Goal: Task Accomplishment & Management: Manage account settings

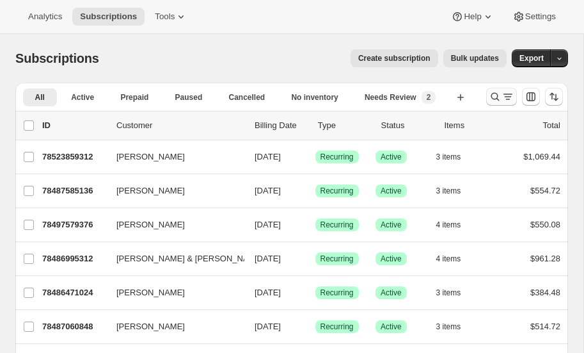
click at [493, 93] on icon "Search and filter results" at bounding box center [495, 96] width 13 height 13
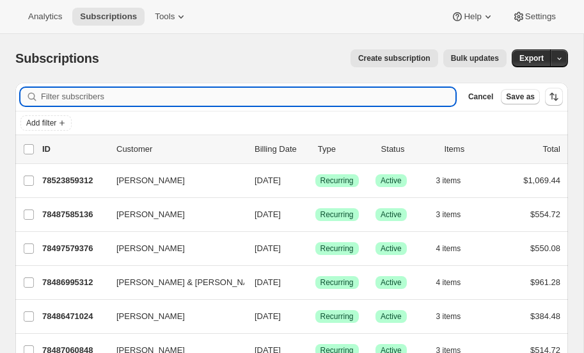
click at [106, 97] on input "Filter subscribers" at bounding box center [248, 97] width 415 height 18
type input "[PERSON_NAME]"
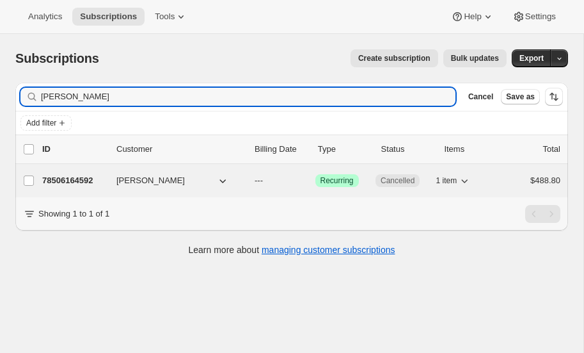
click at [72, 175] on p "78506164592" at bounding box center [74, 180] width 64 height 13
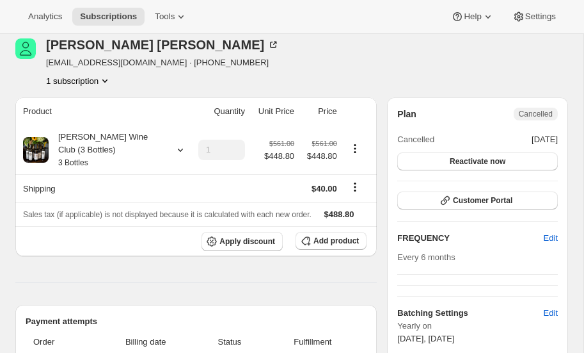
scroll to position [56, 0]
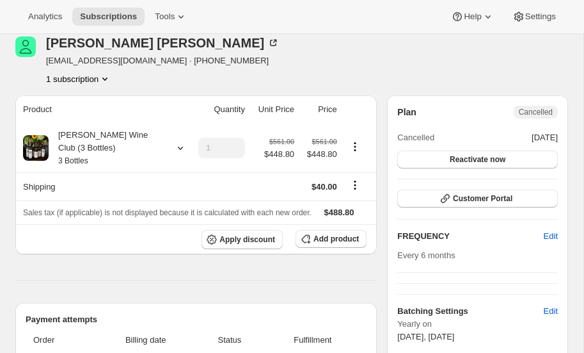
click at [107, 76] on icon "Product actions" at bounding box center [105, 78] width 13 height 13
click at [166, 78] on div "1 subscription" at bounding box center [163, 78] width 234 height 13
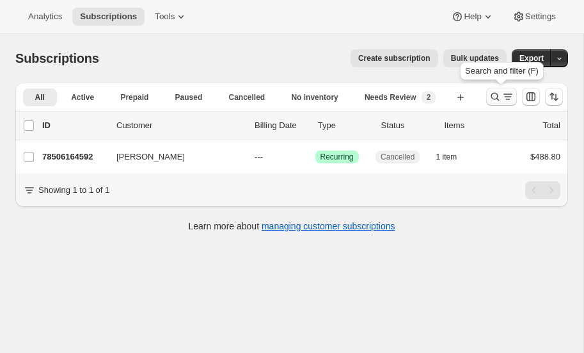
click at [492, 95] on icon "Search and filter results" at bounding box center [495, 96] width 13 height 13
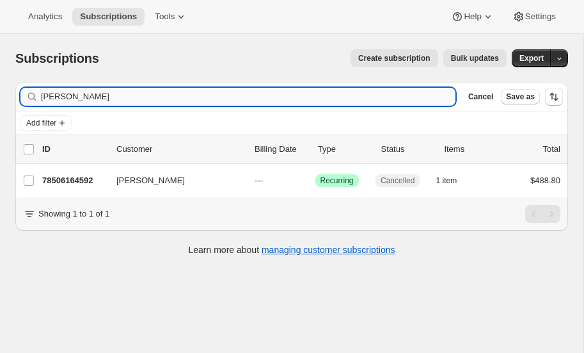
click at [131, 93] on input "[PERSON_NAME]" at bounding box center [248, 97] width 415 height 18
type input "c"
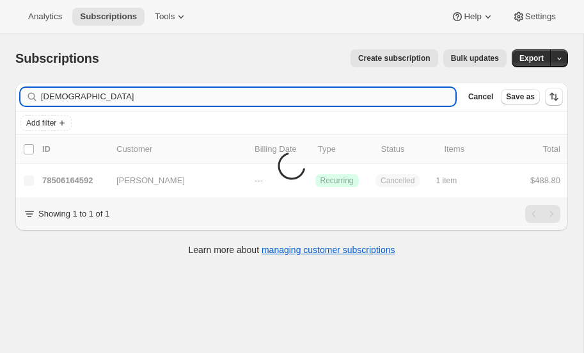
type input "church"
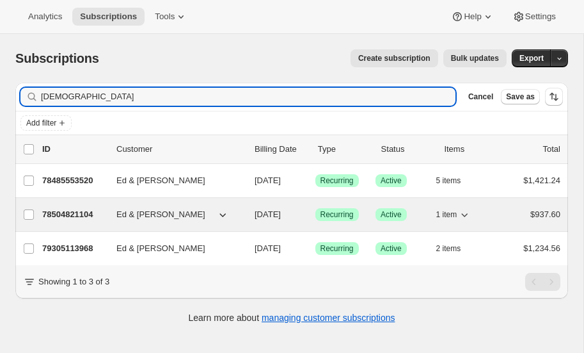
click at [71, 210] on p "78504821104" at bounding box center [74, 214] width 64 height 13
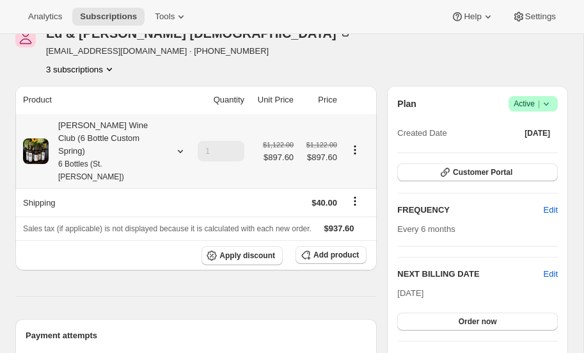
scroll to position [65, 0]
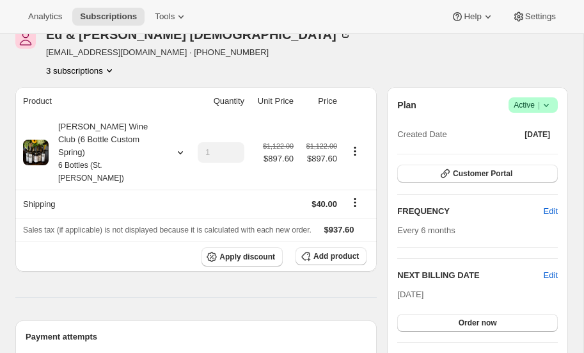
click at [111, 70] on icon "Product actions" at bounding box center [109, 70] width 5 height 3
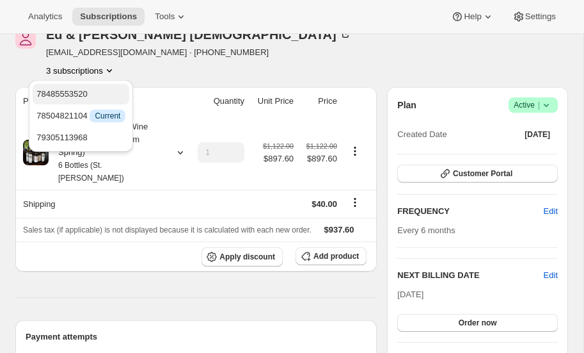
click at [74, 93] on span "78485553520" at bounding box center [61, 94] width 51 height 10
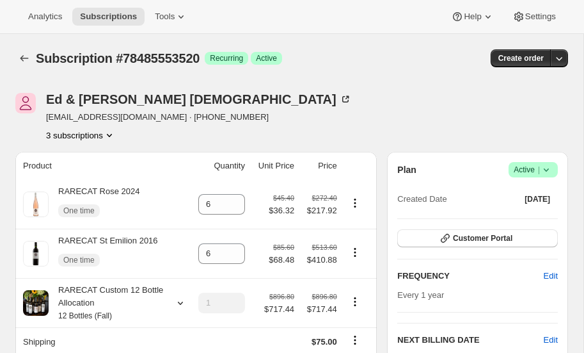
click at [110, 133] on icon "Product actions" at bounding box center [109, 135] width 13 height 13
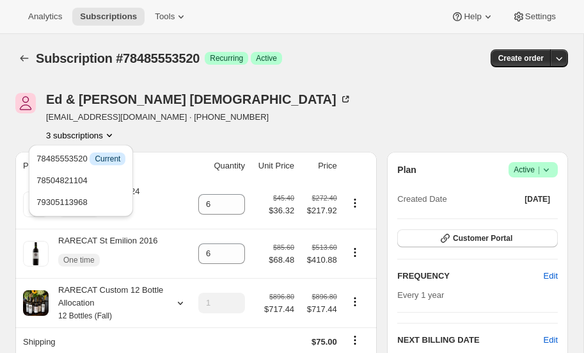
click at [110, 133] on icon "Product actions" at bounding box center [109, 135] width 13 height 13
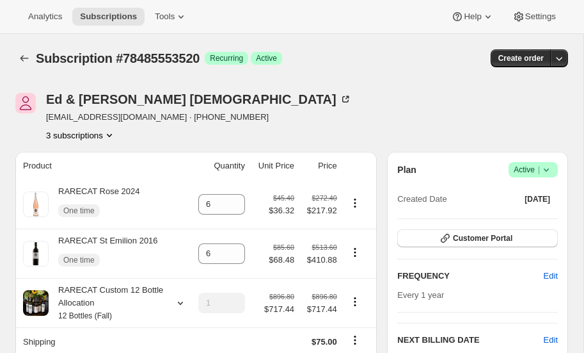
click at [113, 133] on icon "Product actions" at bounding box center [109, 135] width 13 height 13
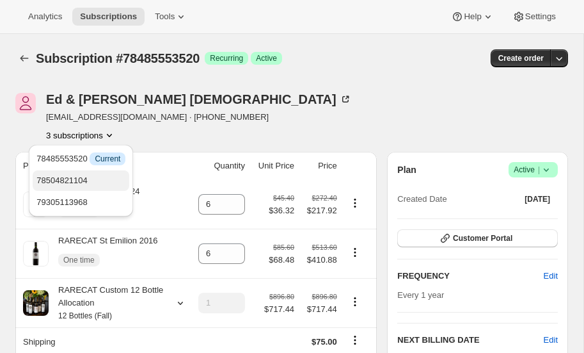
click at [72, 177] on span "78504821104" at bounding box center [61, 180] width 51 height 10
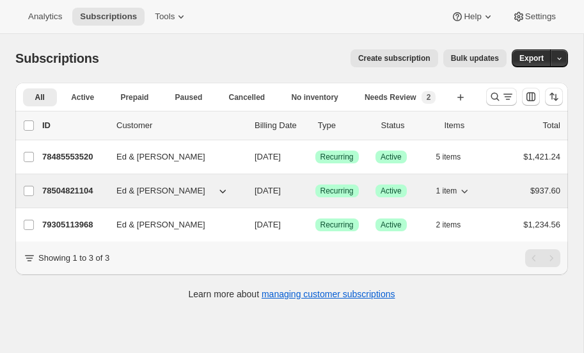
click at [68, 184] on p "78504821104" at bounding box center [74, 190] width 64 height 13
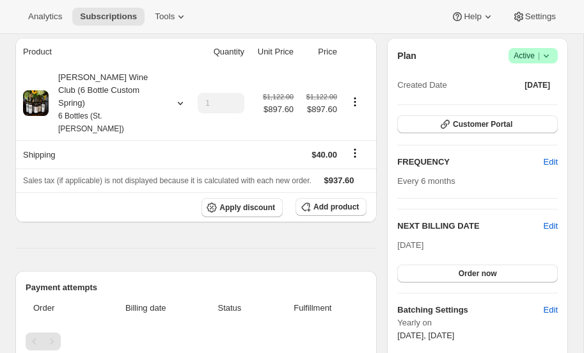
scroll to position [113, 0]
click at [552, 223] on span "Edit" at bounding box center [551, 226] width 14 height 13
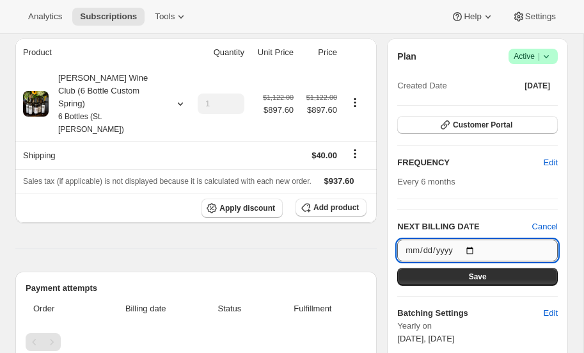
click at [470, 245] on input "2025-10-15" at bounding box center [477, 250] width 161 height 22
type input "2026-03-15"
click at [472, 274] on span "Save" at bounding box center [478, 276] width 18 height 10
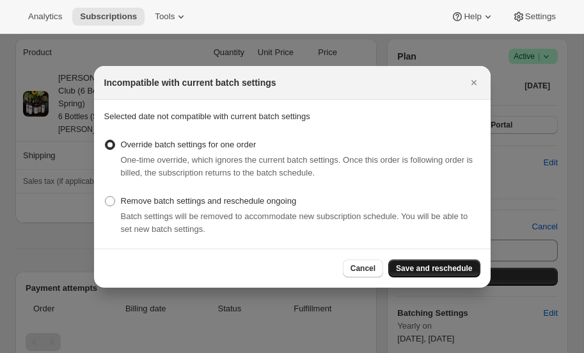
click at [429, 262] on button "Save and reschedule" at bounding box center [433, 268] width 91 height 18
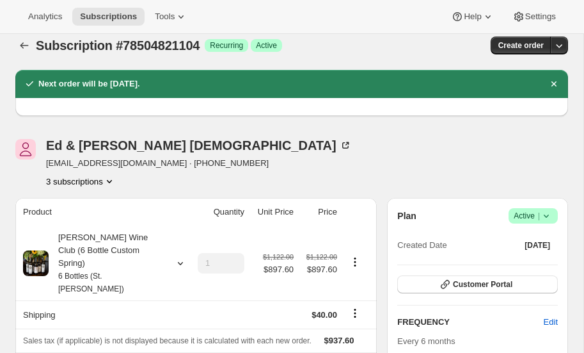
scroll to position [0, 0]
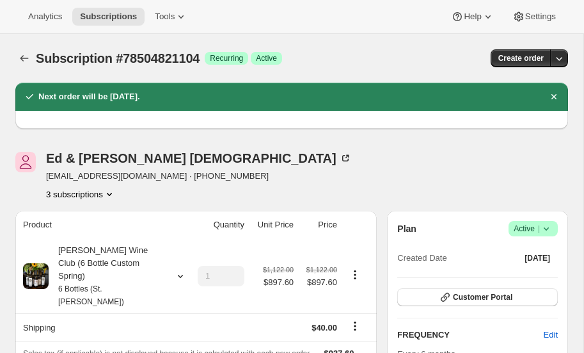
click at [108, 191] on icon "Product actions" at bounding box center [109, 193] width 13 height 13
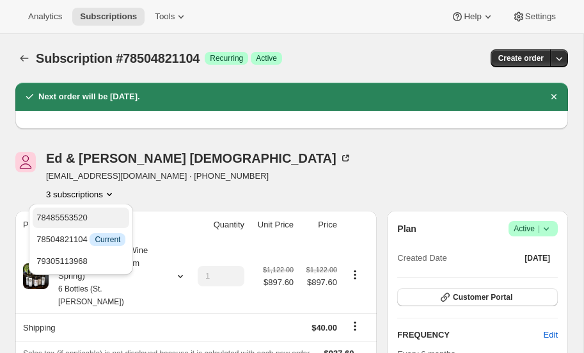
click at [74, 211] on span "78485553520" at bounding box center [80, 217] width 89 height 13
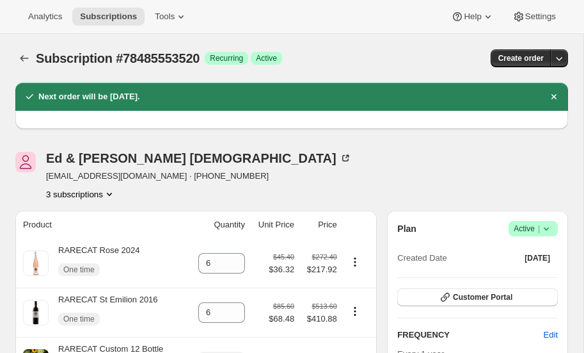
click at [110, 191] on icon "Product actions" at bounding box center [109, 193] width 13 height 13
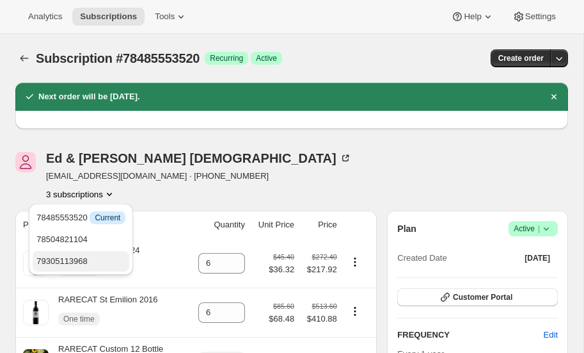
click at [79, 262] on span "79305113968" at bounding box center [61, 261] width 51 height 10
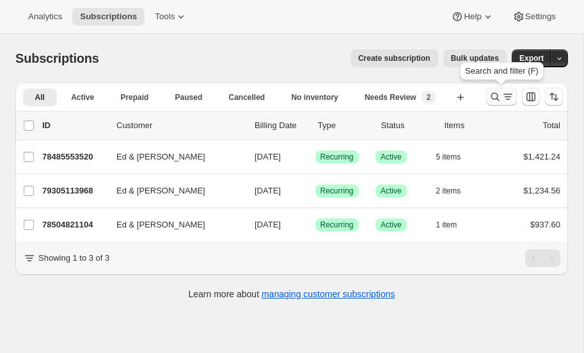
click at [495, 95] on icon "Search and filter results" at bounding box center [495, 96] width 13 height 13
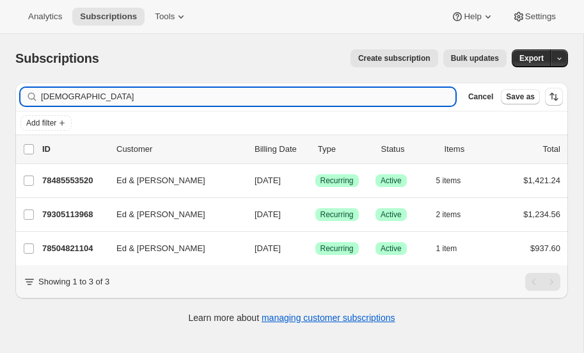
click at [97, 97] on input "church" at bounding box center [248, 97] width 415 height 18
type input "c"
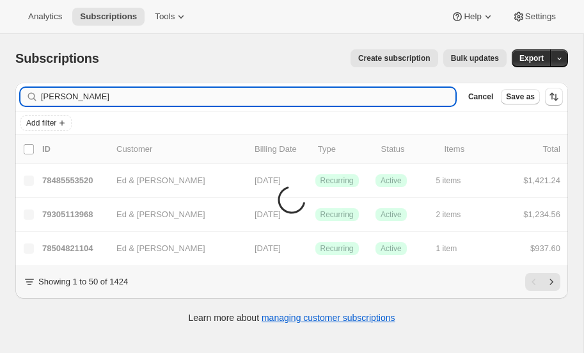
type input "bonino"
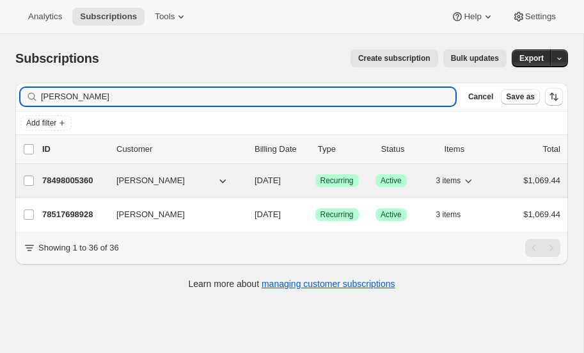
click at [81, 175] on p "78498005360" at bounding box center [74, 180] width 64 height 13
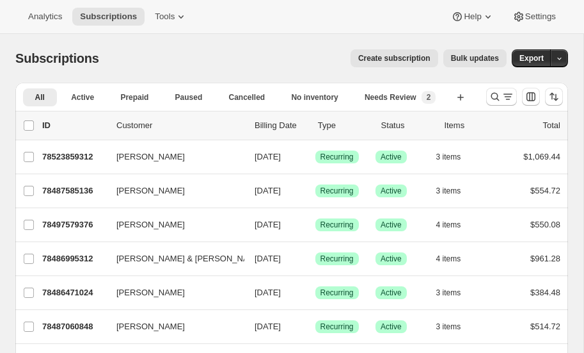
click at [494, 93] on icon "Search and filter results" at bounding box center [495, 97] width 8 height 8
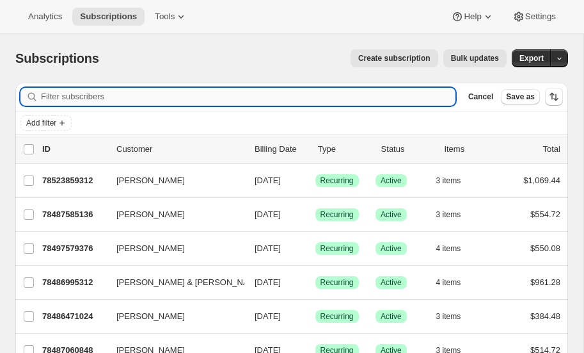
click at [86, 100] on input "Filter subscribers" at bounding box center [248, 97] width 415 height 18
type input "bonino"
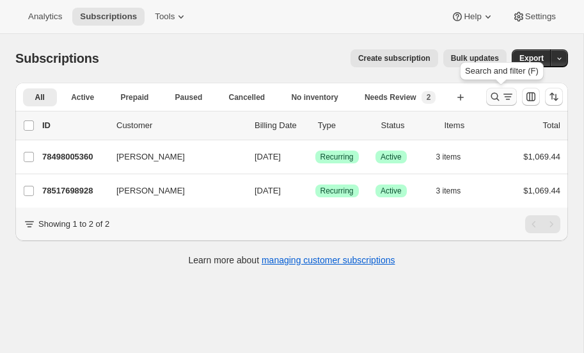
click at [496, 95] on icon "Search and filter results" at bounding box center [495, 96] width 13 height 13
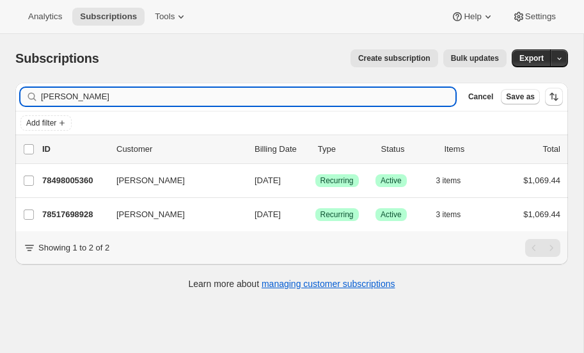
click at [121, 97] on input "bonino" at bounding box center [248, 97] width 415 height 18
type input "b"
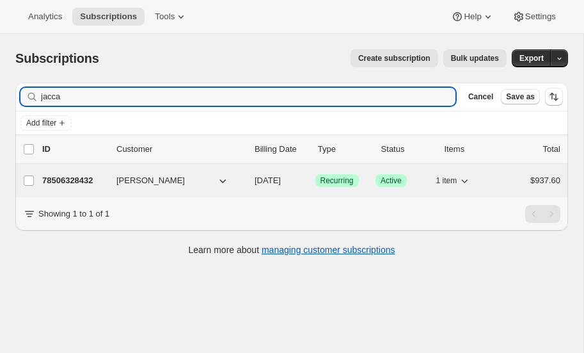
type input "jacca"
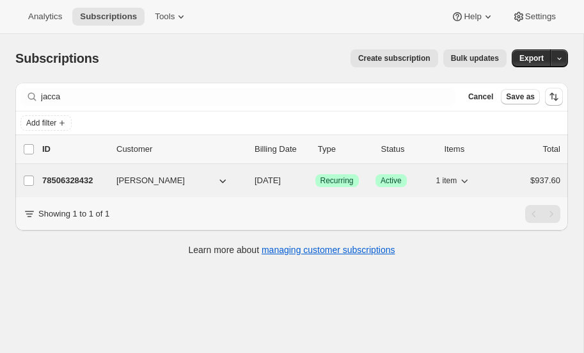
click at [56, 180] on p "78506328432" at bounding box center [74, 180] width 64 height 13
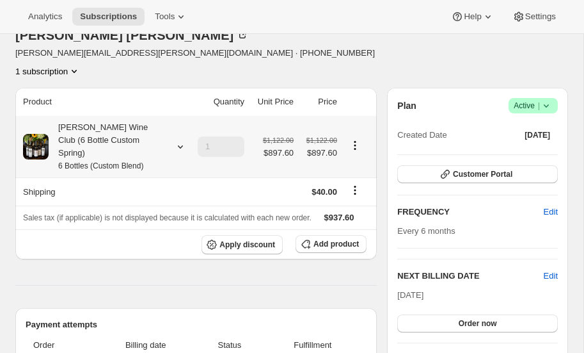
scroll to position [94, 0]
click at [180, 141] on icon at bounding box center [180, 147] width 13 height 13
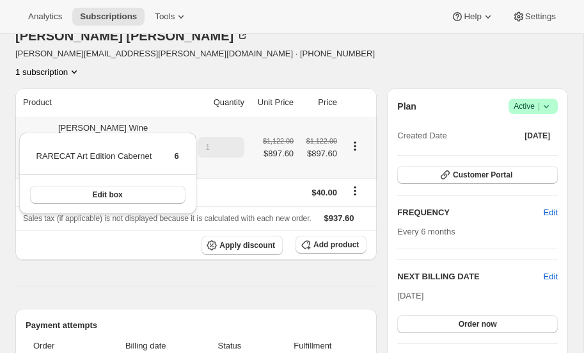
click at [180, 141] on icon at bounding box center [180, 147] width 13 height 13
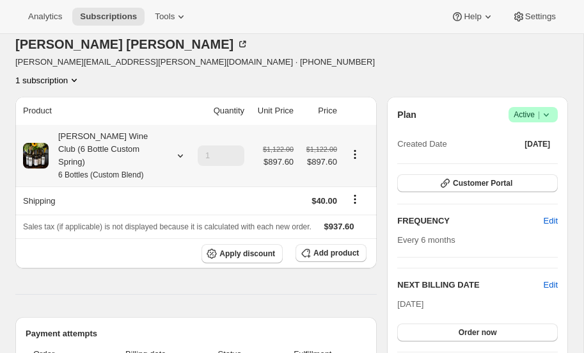
scroll to position [0, 0]
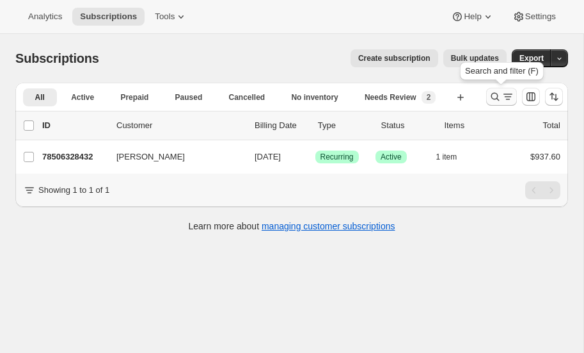
click at [494, 93] on icon "Search and filter results" at bounding box center [495, 96] width 13 height 13
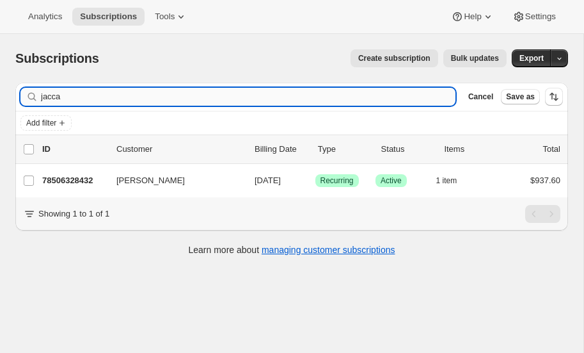
click at [89, 96] on input "jacca" at bounding box center [248, 97] width 415 height 18
type input "j"
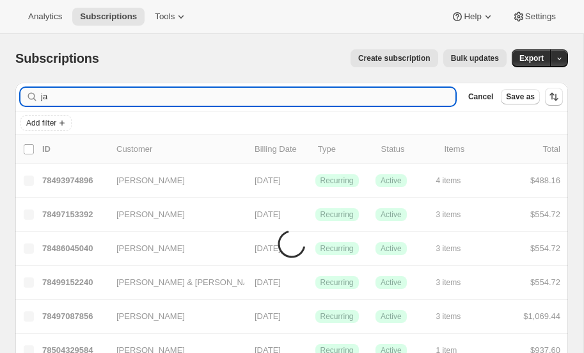
type input "j"
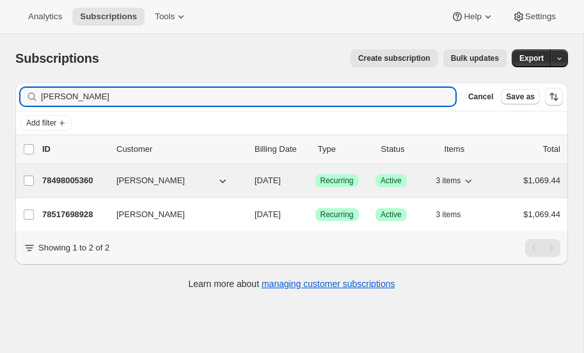
type input "bonino"
click at [86, 178] on p "78498005360" at bounding box center [74, 180] width 64 height 13
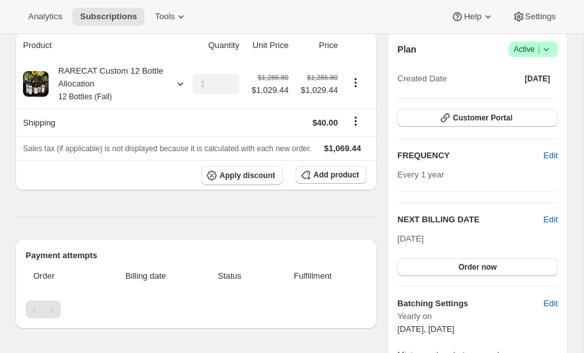
scroll to position [121, 0]
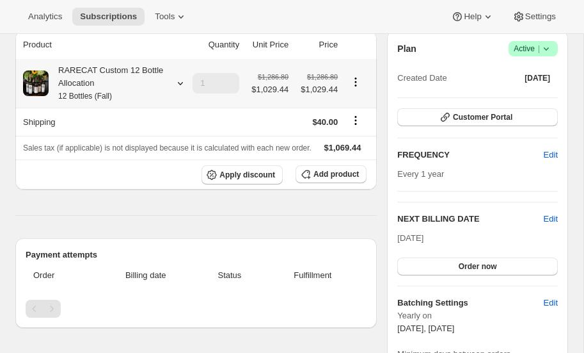
click at [182, 79] on icon at bounding box center [180, 83] width 13 height 13
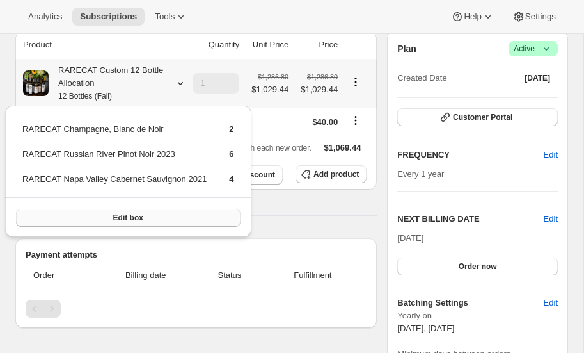
click at [133, 216] on span "Edit box" at bounding box center [128, 217] width 30 height 10
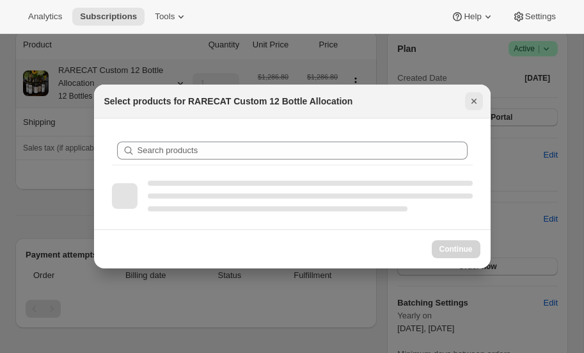
click at [473, 100] on icon "Close" at bounding box center [473, 101] width 5 height 5
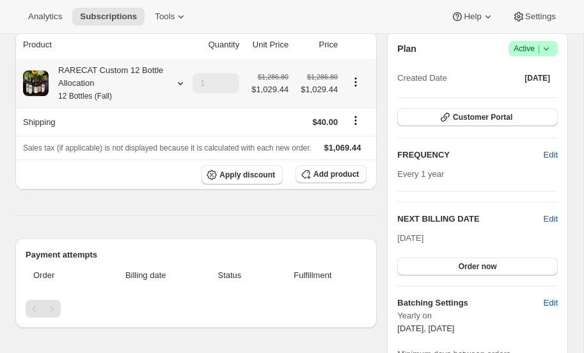
click at [180, 82] on icon at bounding box center [180, 83] width 13 height 13
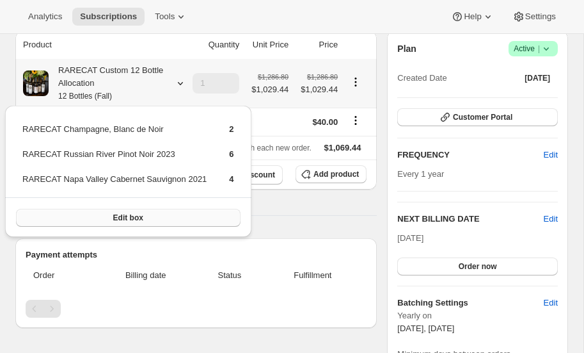
click at [129, 215] on span "Edit box" at bounding box center [128, 217] width 30 height 10
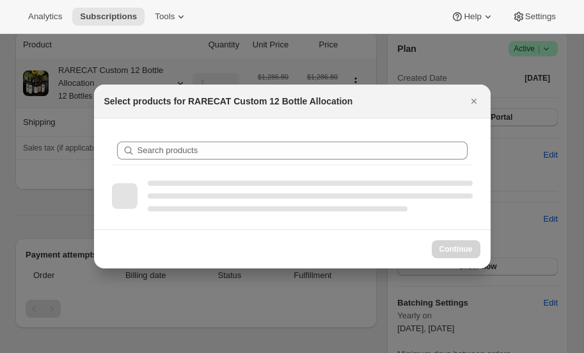
scroll to position [0, 0]
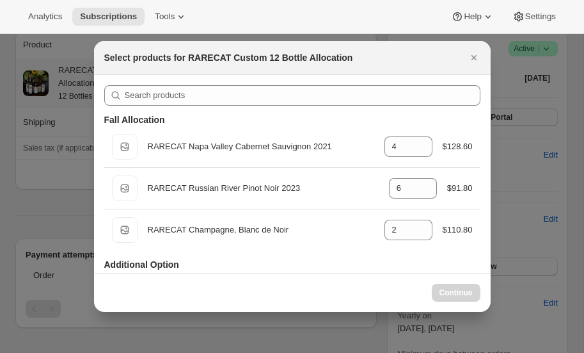
select select "gid://shopify/ProductVariant/52459685871984"
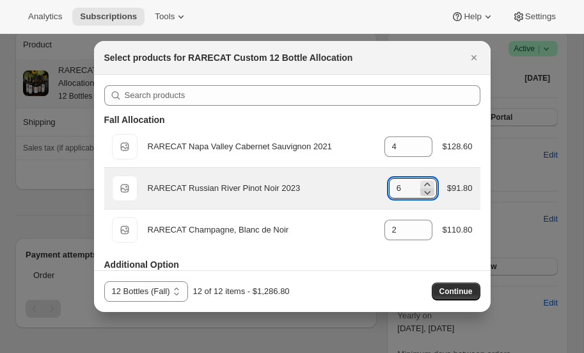
click at [427, 193] on icon ":rst:" at bounding box center [427, 193] width 6 height 4
click at [427, 194] on icon ":rst:" at bounding box center [427, 192] width 13 height 13
type input "2"
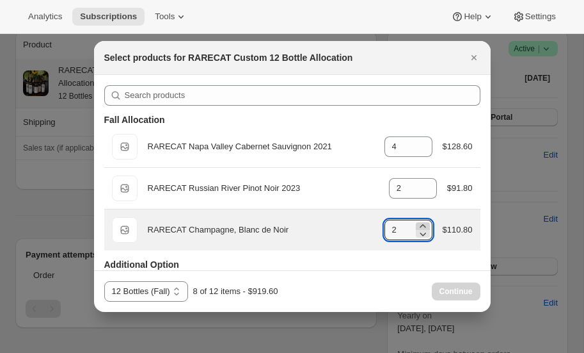
click at [424, 225] on icon ":rst:" at bounding box center [423, 225] width 6 height 3
type input "6"
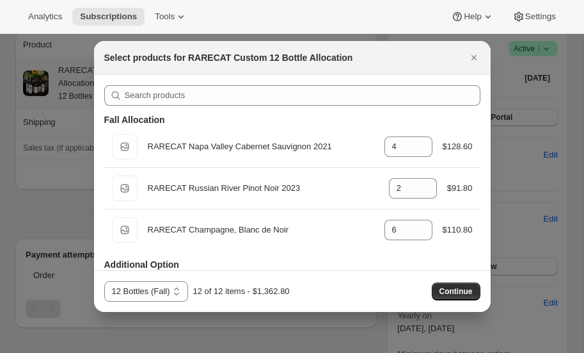
click at [40, 202] on div at bounding box center [292, 176] width 584 height 353
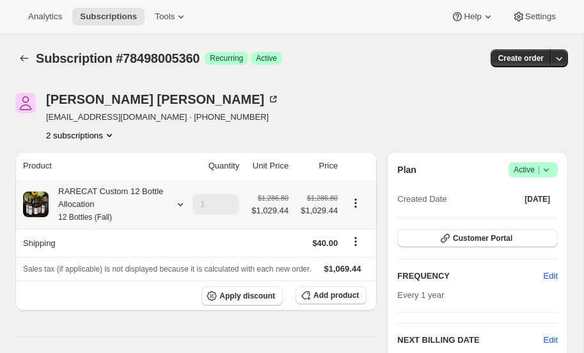
scroll to position [121, 0]
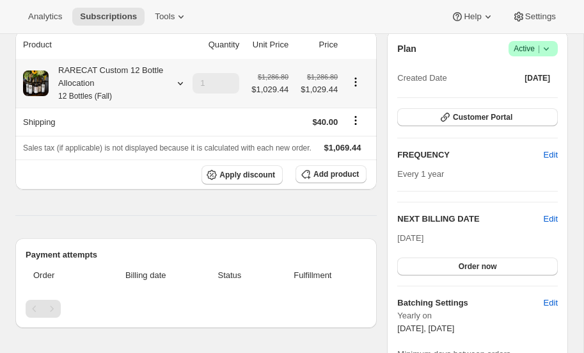
click at [180, 80] on icon at bounding box center [180, 83] width 13 height 13
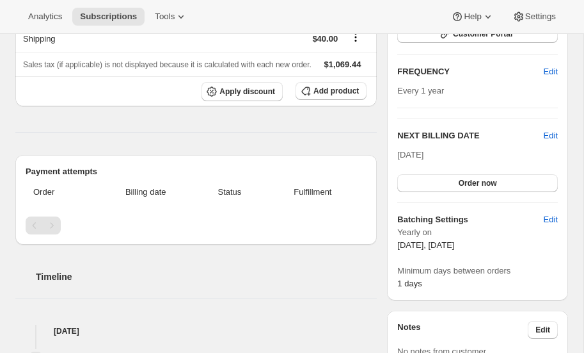
scroll to position [0, 0]
